Goal: Information Seeking & Learning: Learn about a topic

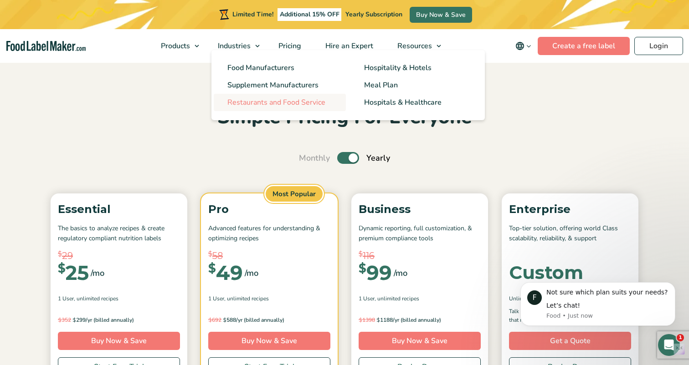
click at [243, 103] on span "Restaurants and Food Service" at bounding box center [276, 103] width 98 height 10
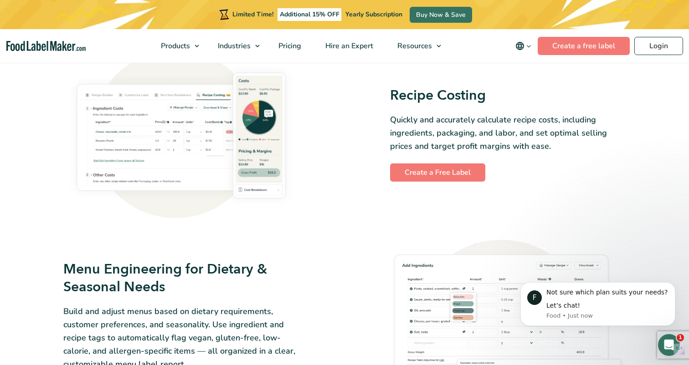
scroll to position [1110, 0]
